Goal: Complete application form

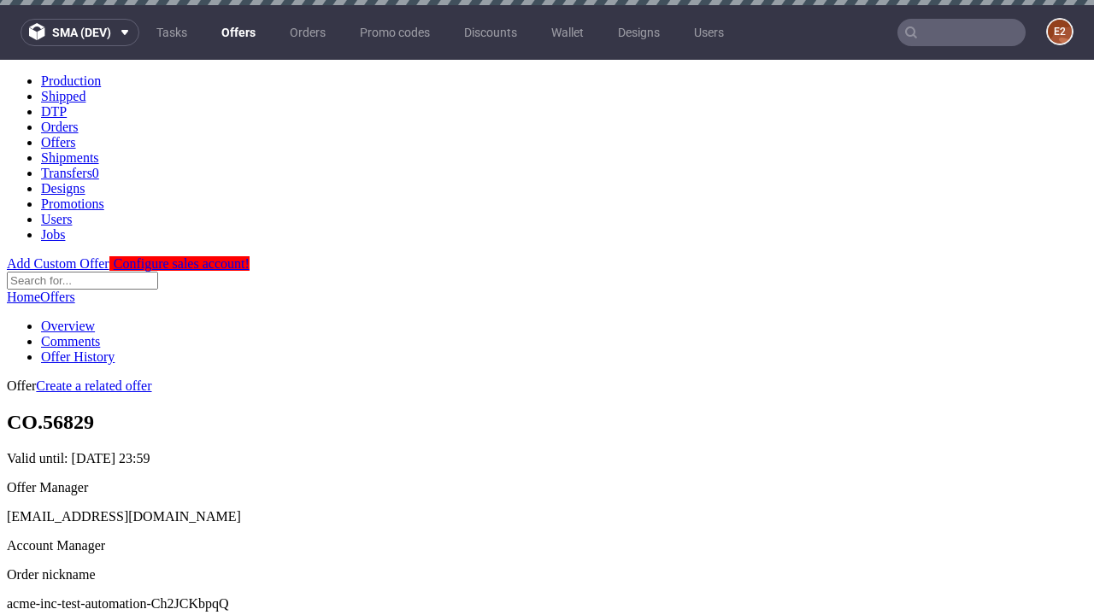
scroll to position [5, 0]
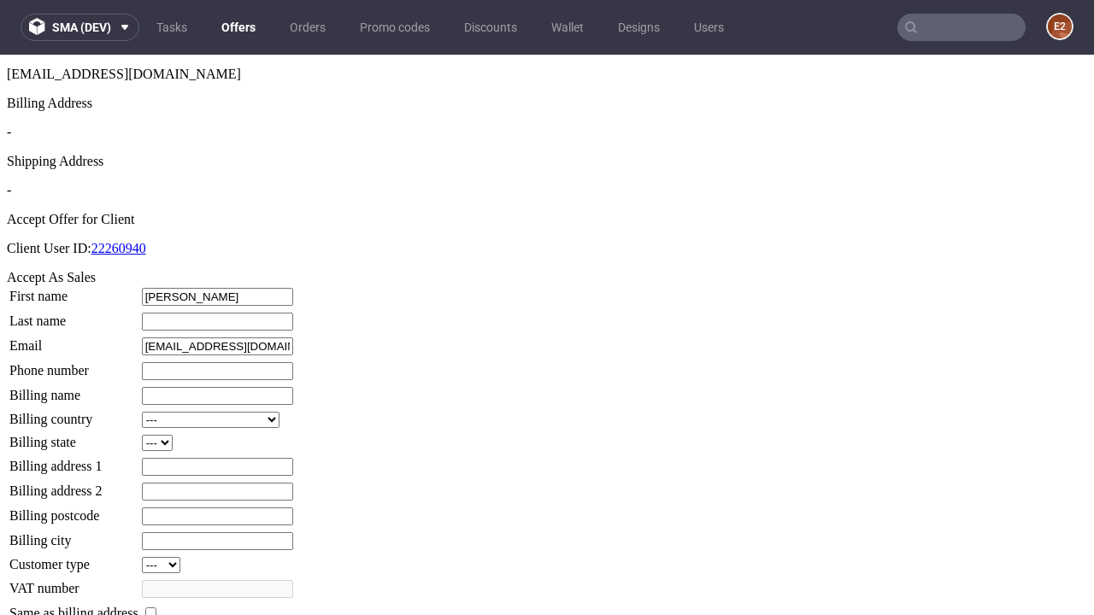
type input "[PERSON_NAME]"
type input "Feest"
type input "1509813888"
type input "Albert64"
select select "13"
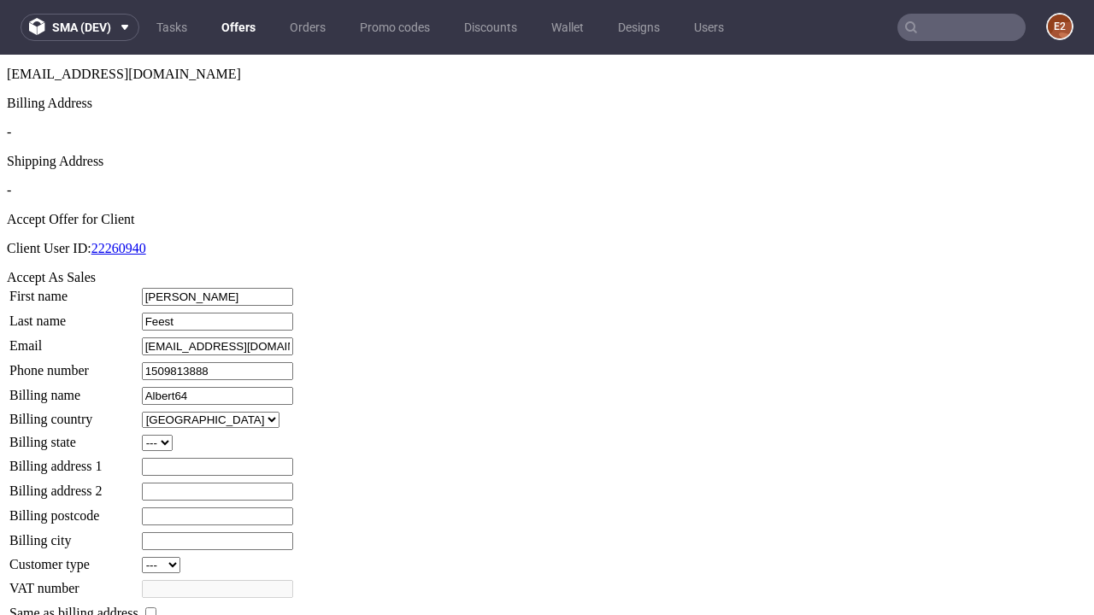
type input "Albert64"
type input "[STREET_ADDRESS][PERSON_NAME]"
select select "132"
type input "[STREET_ADDRESS][PERSON_NAME]"
type input "EC2 8DN"
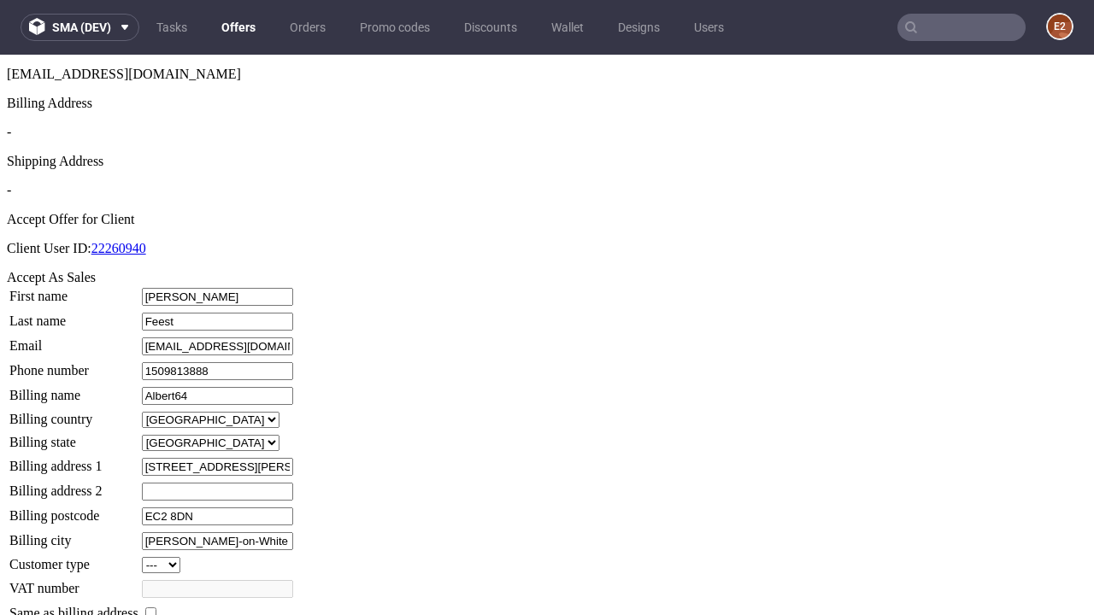
type input "[PERSON_NAME]-on-White"
click at [156, 607] on input "checkbox" at bounding box center [150, 612] width 11 height 11
checkbox input "true"
type input "Albert64"
select select "13"
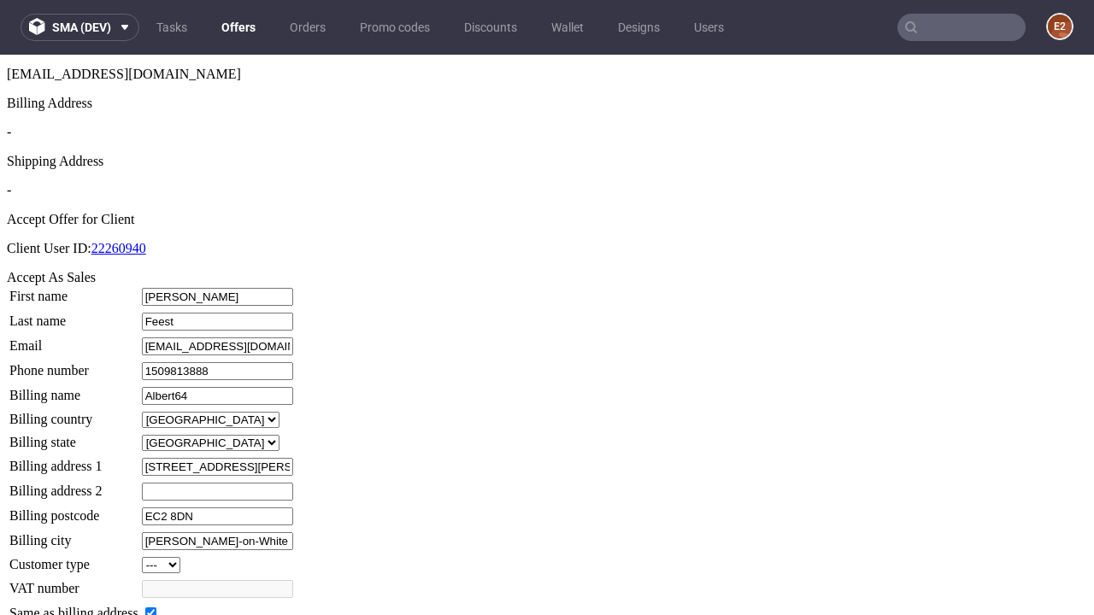
type input "[STREET_ADDRESS][PERSON_NAME]"
type input "EC2 8DN"
type input "[PERSON_NAME]-on-White"
select select "132"
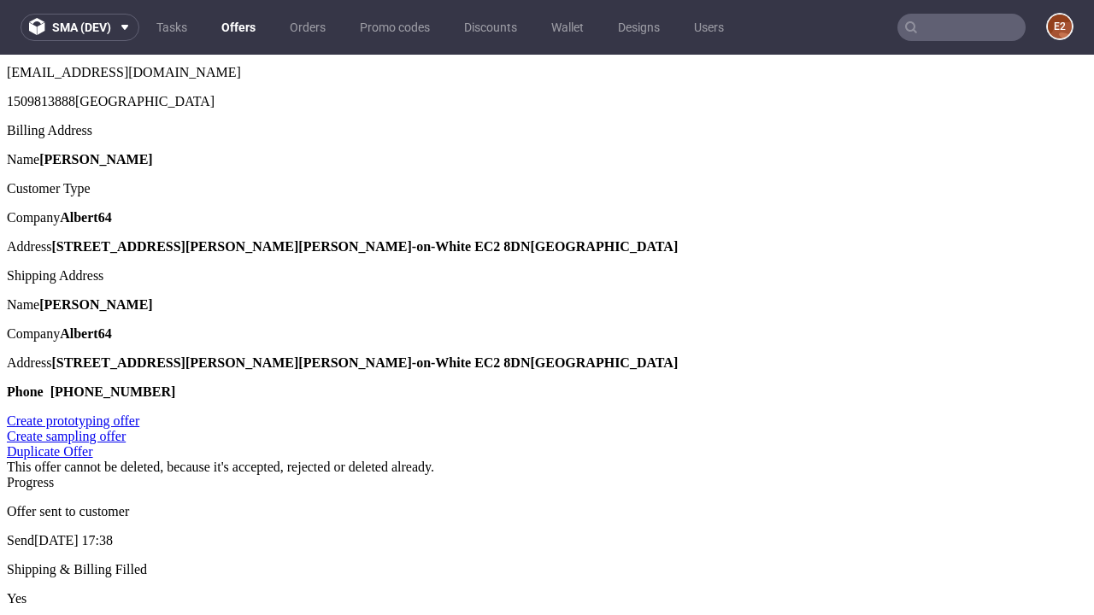
scroll to position [0, 0]
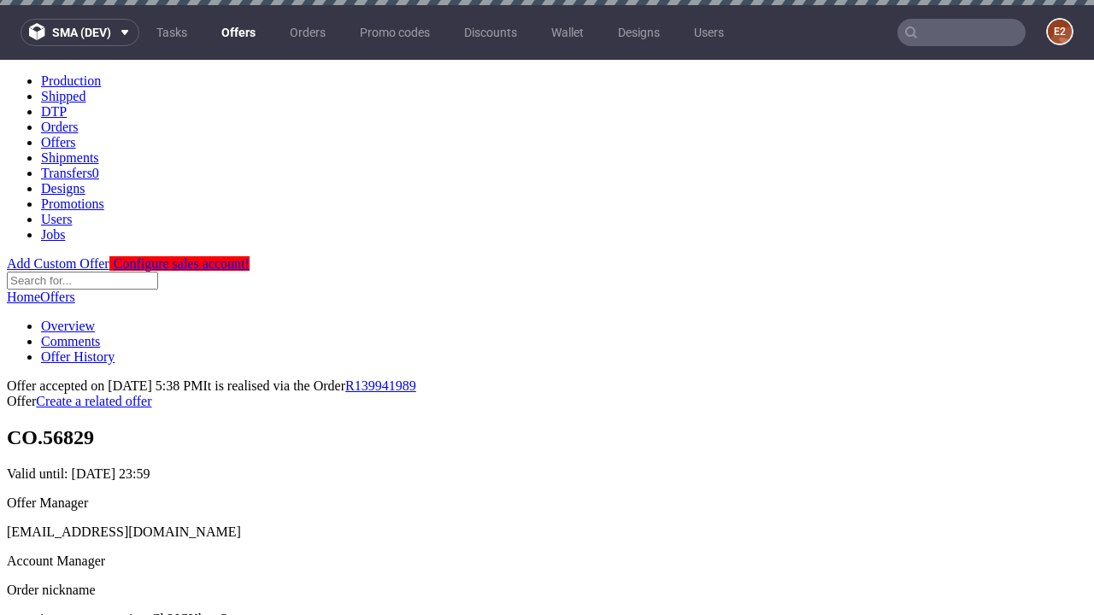
type input "[DATE]"
select select "12214305"
type input "In progress..."
